Goal: Task Accomplishment & Management: Use online tool/utility

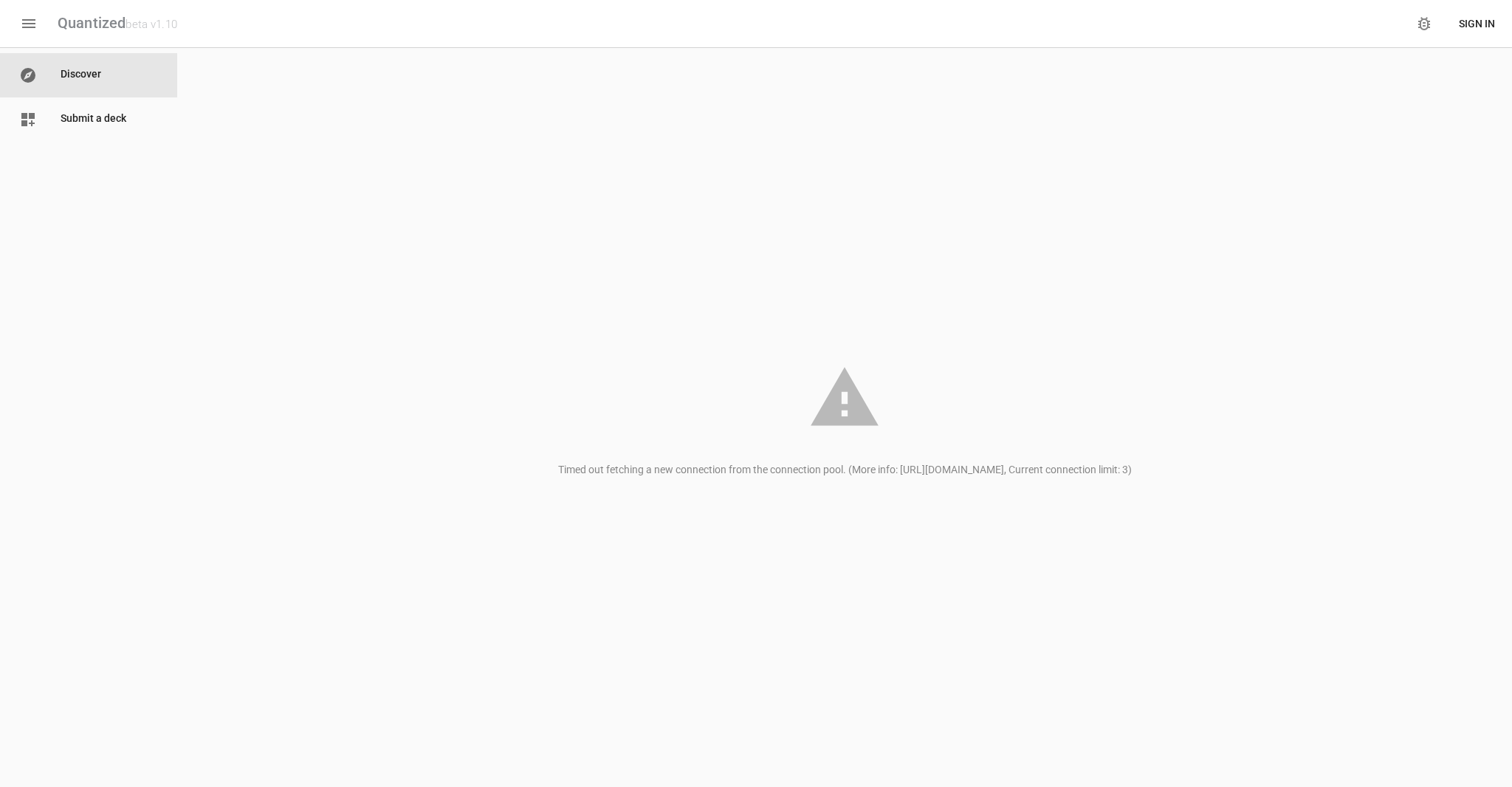
click at [132, 132] on div "Submit a deck" at bounding box center [88, 119] width 154 height 33
click at [46, 79] on div at bounding box center [40, 75] width 42 height 18
click at [31, 22] on icon "button" at bounding box center [29, 24] width 18 height 18
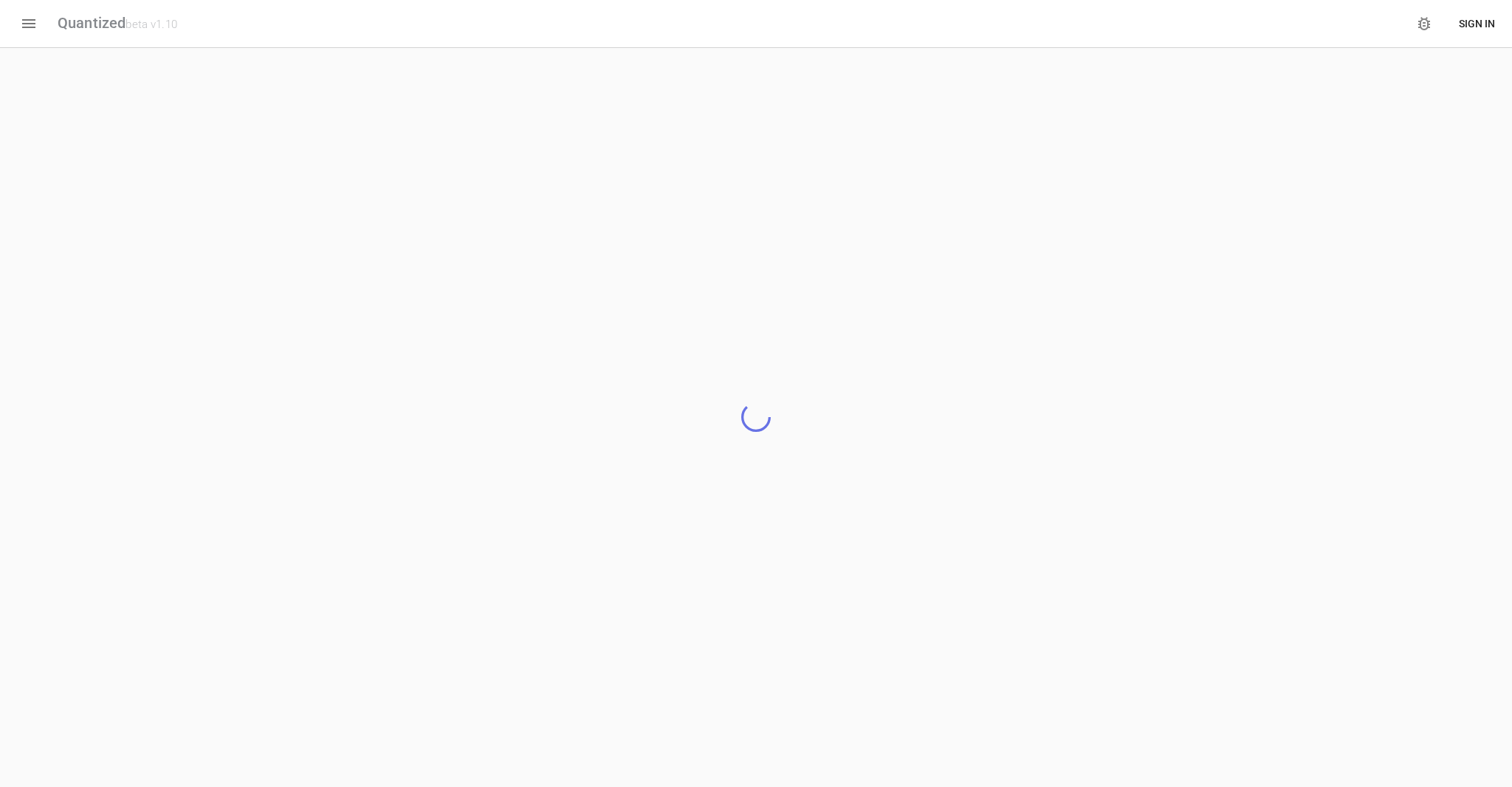
click at [31, 21] on icon "button" at bounding box center [29, 24] width 18 height 18
click at [1471, 25] on span "Sign In" at bounding box center [1476, 24] width 36 height 19
